Goal: Task Accomplishment & Management: Complete application form

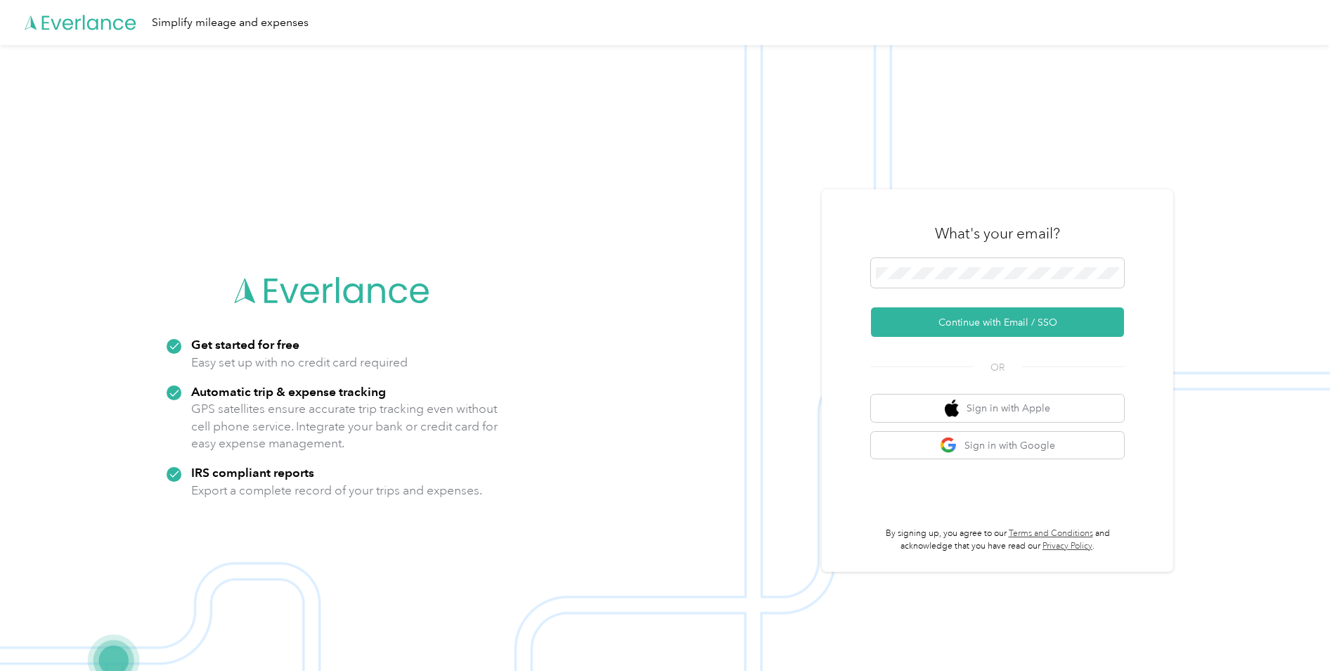
click at [1010, 325] on button "Continue with Email / SSO" at bounding box center [997, 322] width 253 height 30
click at [1010, 324] on button "Continue with Email / SSO" at bounding box center [997, 322] width 253 height 30
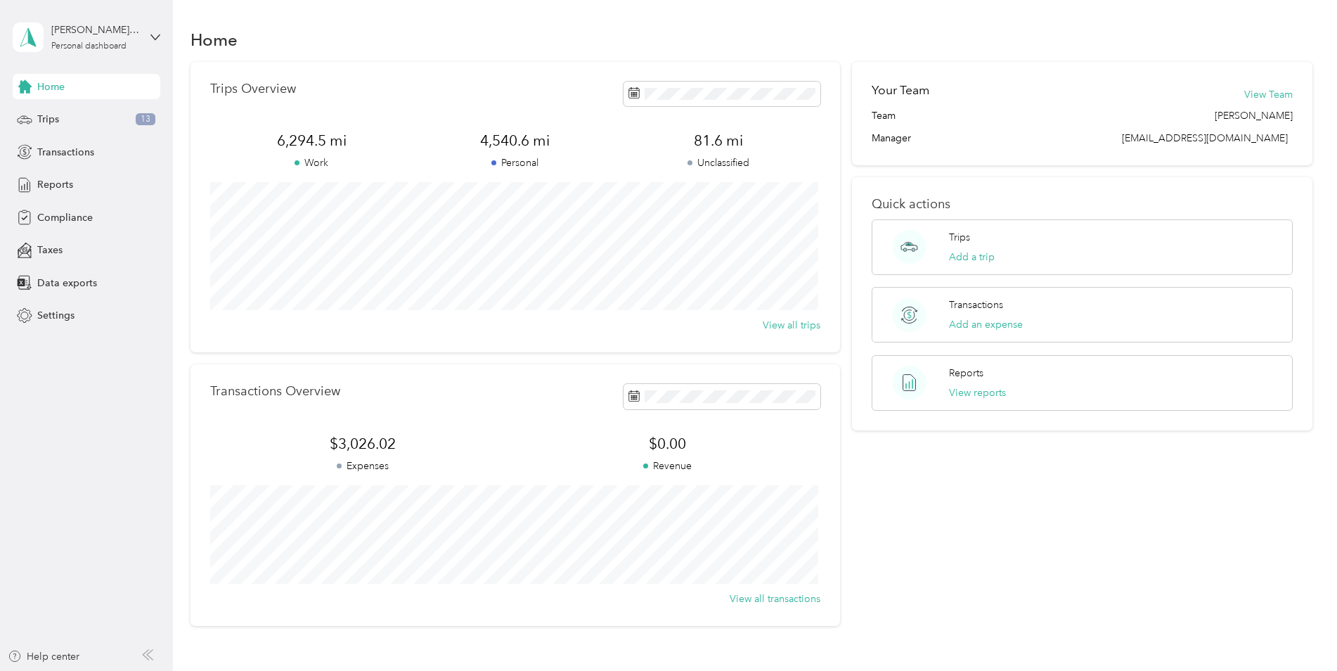
click at [56, 219] on span "Compliance" at bounding box center [65, 217] width 56 height 15
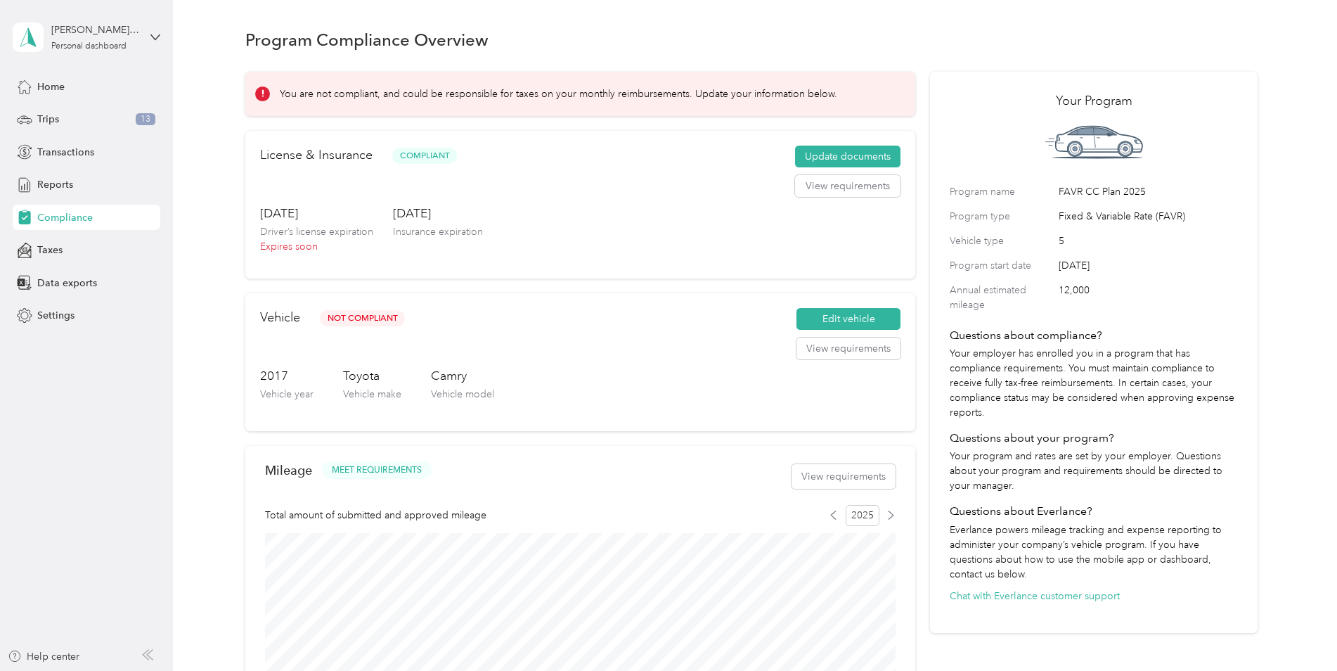
click at [313, 226] on p "Driver’s license expiration" at bounding box center [316, 231] width 113 height 15
click at [841, 157] on button "Update documents" at bounding box center [847, 157] width 105 height 23
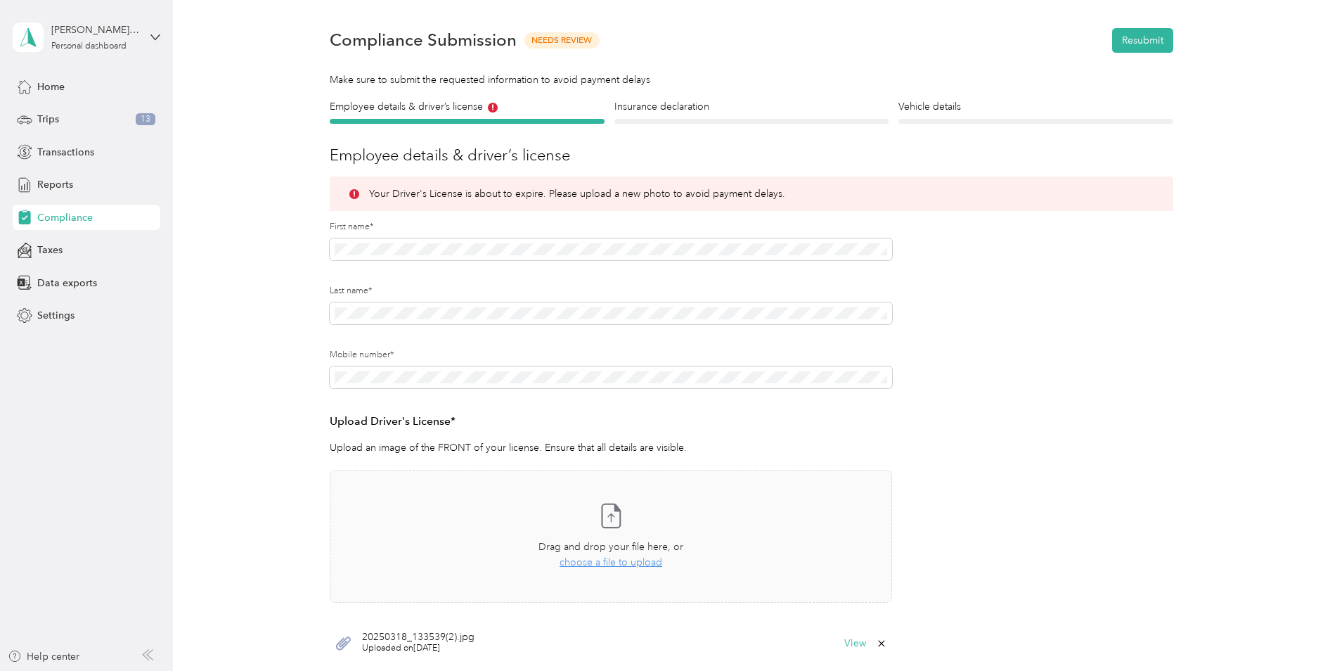
scroll to position [70, 0]
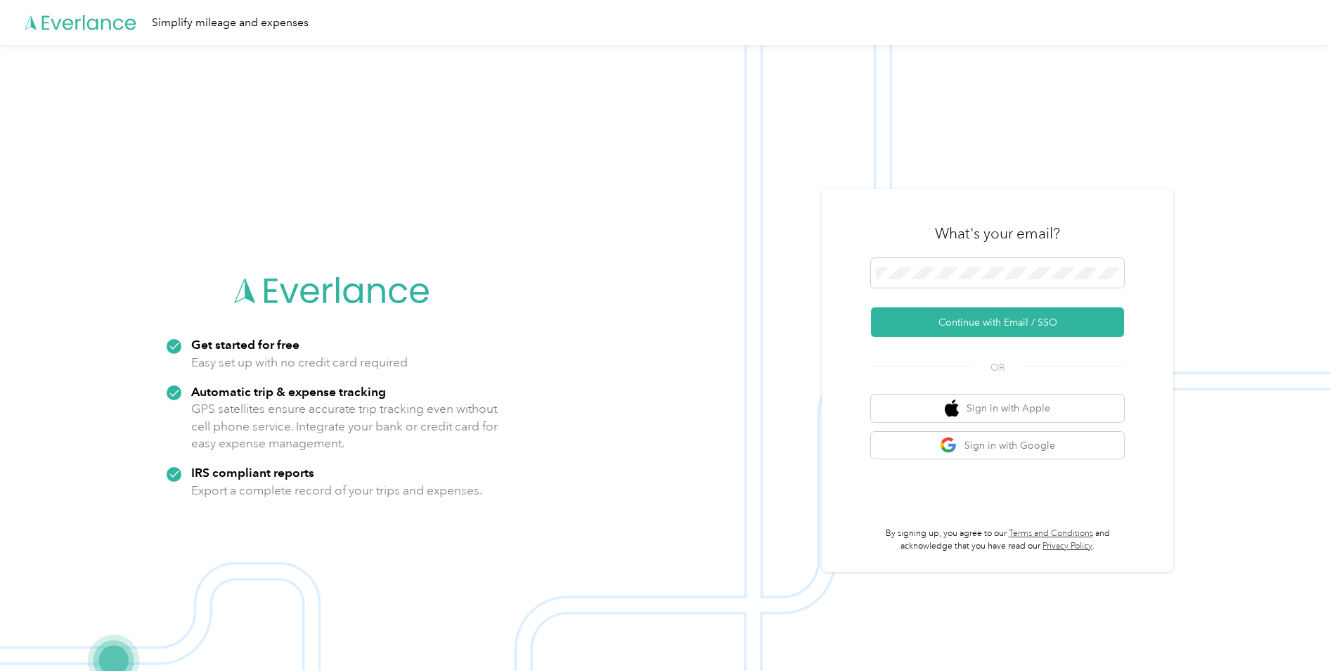
click at [991, 266] on span at bounding box center [997, 273] width 253 height 30
click at [971, 319] on button "Continue with Email / SSO" at bounding box center [997, 322] width 253 height 30
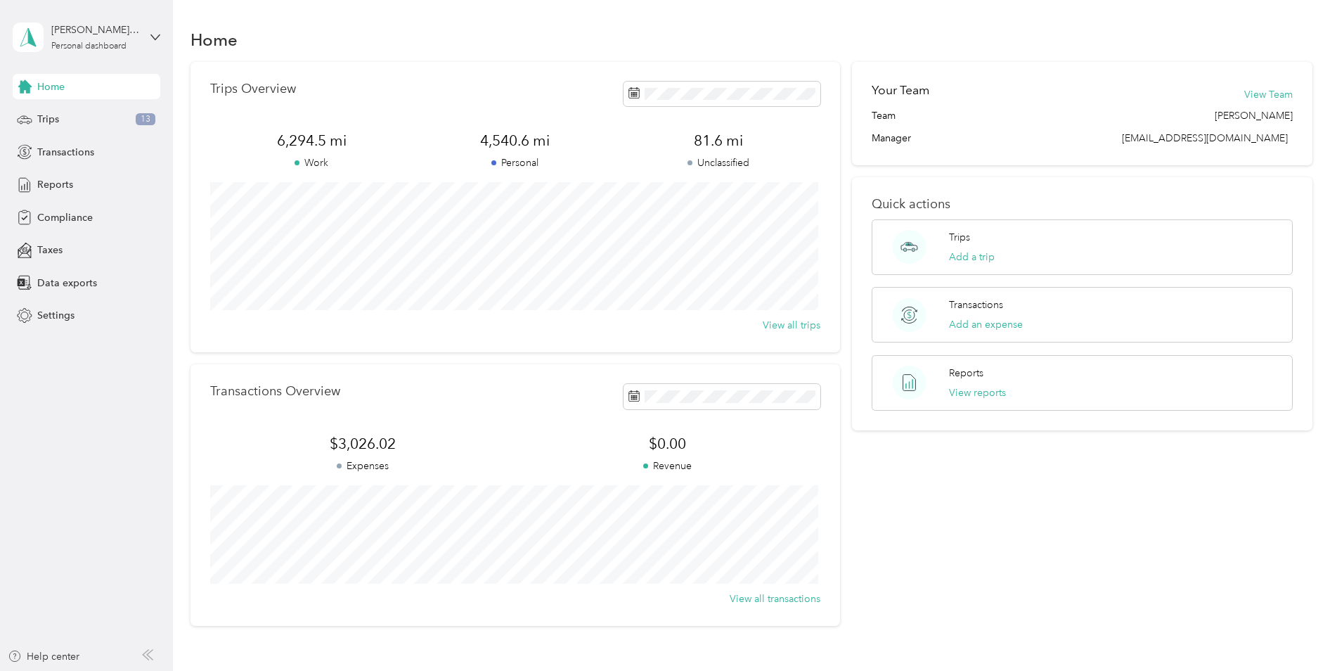
click at [49, 221] on span "Compliance" at bounding box center [65, 217] width 56 height 15
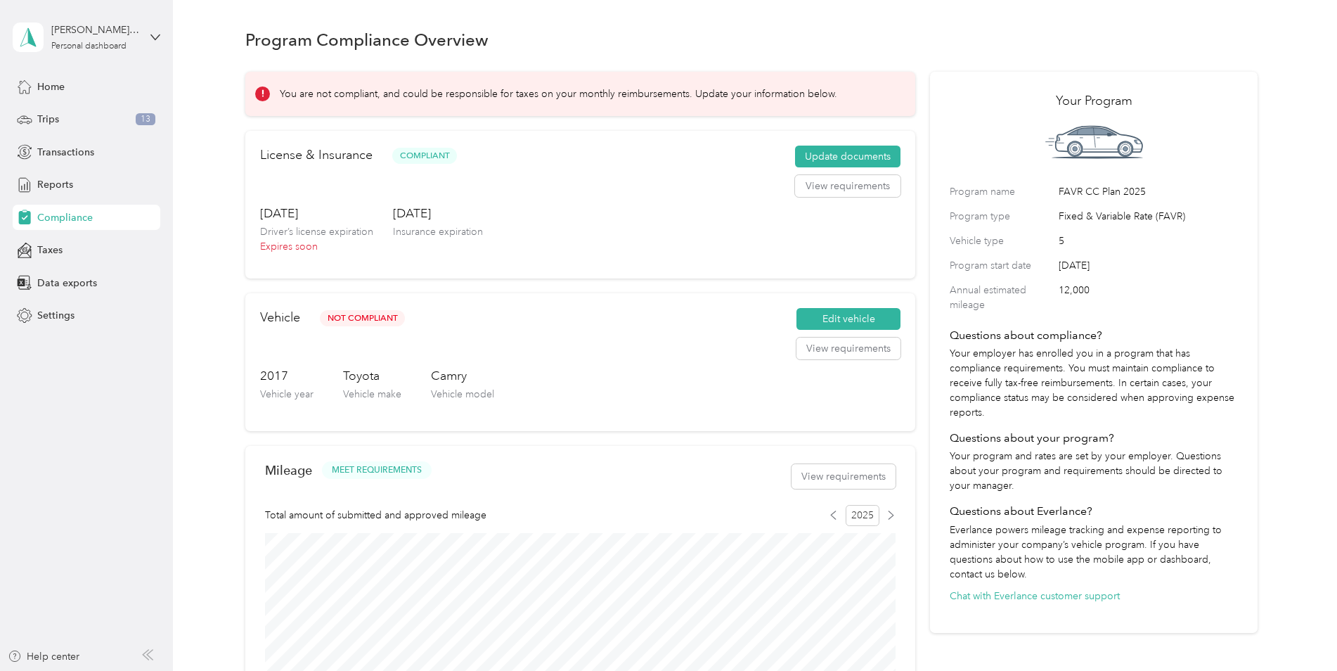
click at [836, 157] on button "Update documents" at bounding box center [847, 157] width 105 height 23
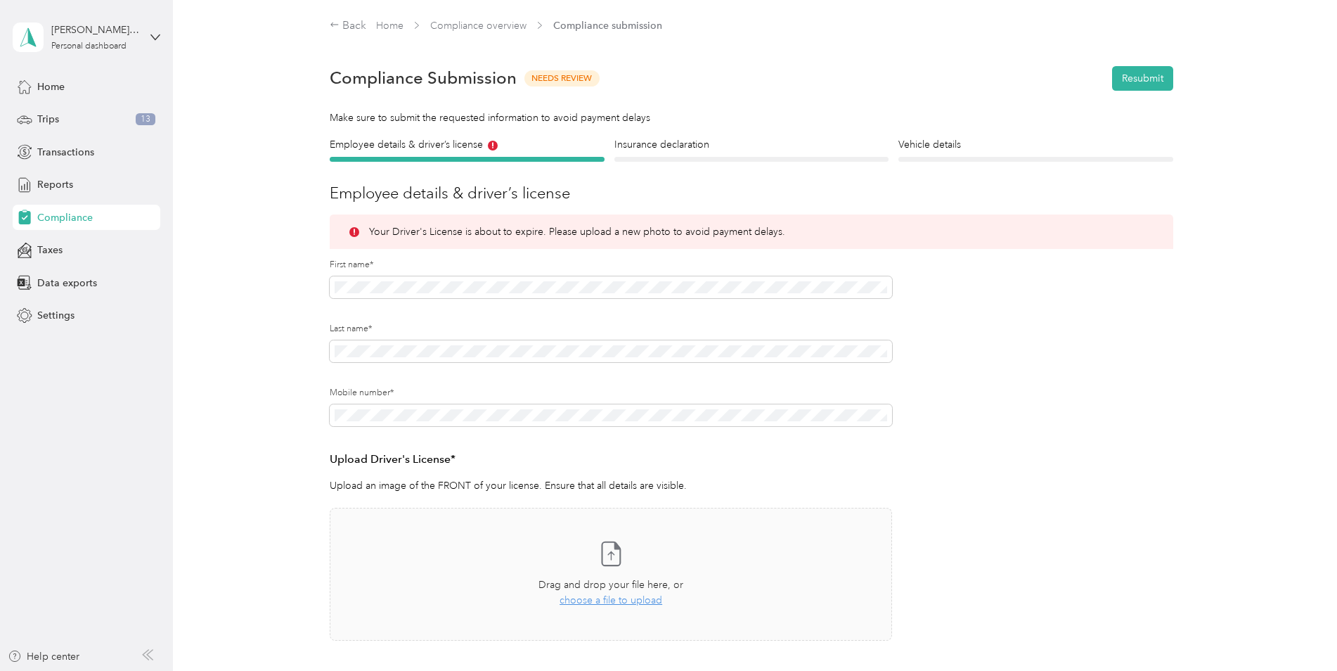
click at [610, 553] on icon at bounding box center [611, 556] width 6 height 8
